Goal: Task Accomplishment & Management: Use online tool/utility

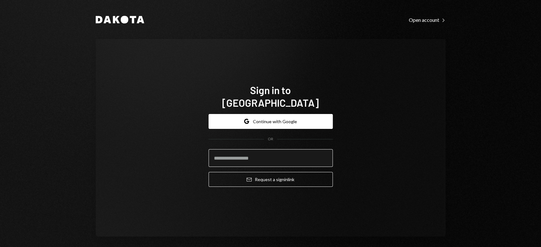
click at [258, 158] on input "email" at bounding box center [270, 158] width 124 height 18
type input "**********"
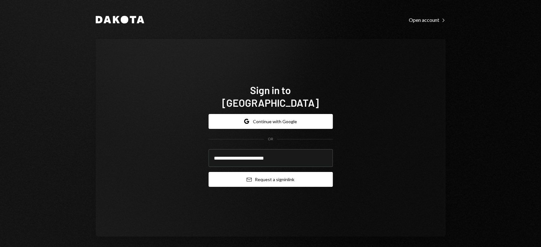
click at [248, 176] on button "Email Request a sign in link" at bounding box center [270, 179] width 124 height 15
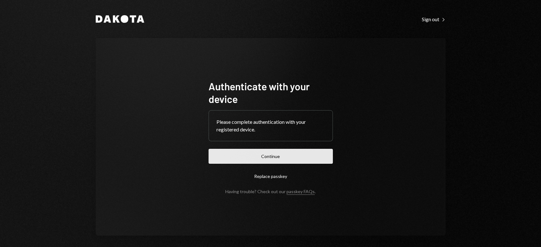
click at [256, 155] on button "Continue" at bounding box center [270, 156] width 124 height 15
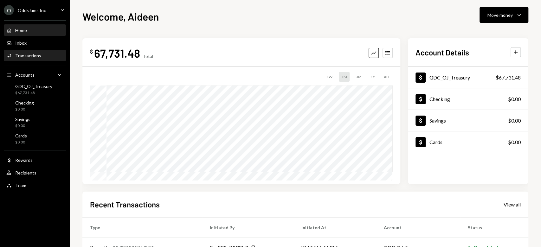
click at [37, 59] on div "Activities Transactions" at bounding box center [34, 55] width 57 height 11
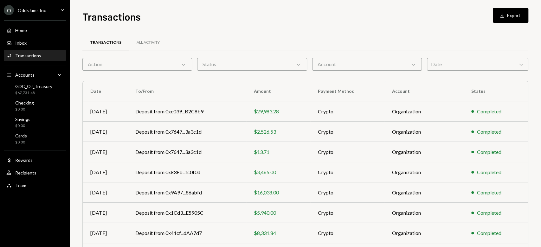
click at [446, 64] on div "Date Chevron Down" at bounding box center [477, 64] width 101 height 13
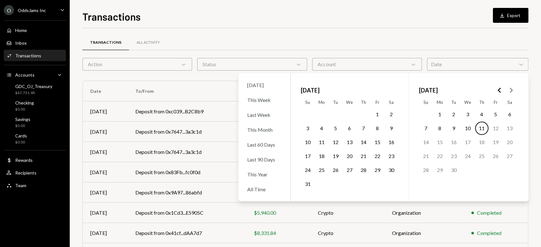
click at [439, 110] on button "1" at bounding box center [439, 114] width 13 height 13
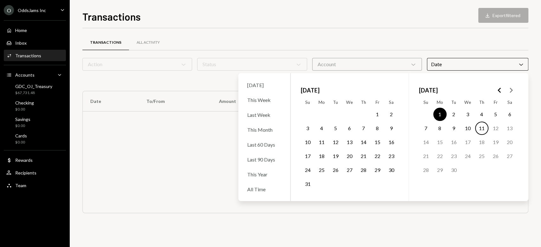
click at [469, 130] on button "10" at bounding box center [467, 128] width 13 height 13
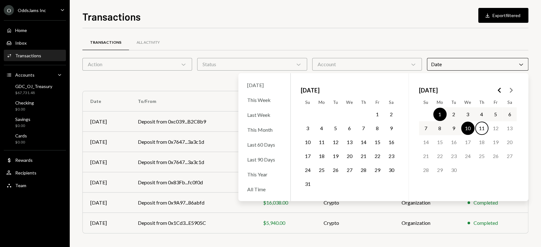
click at [465, 35] on div "Transactions All Activity" at bounding box center [305, 43] width 446 height 16
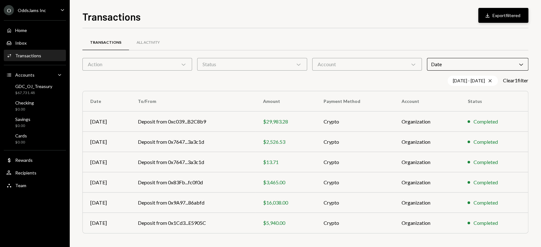
click at [511, 16] on button "Download Export filtered" at bounding box center [503, 15] width 50 height 15
